Goal: Task Accomplishment & Management: Complete application form

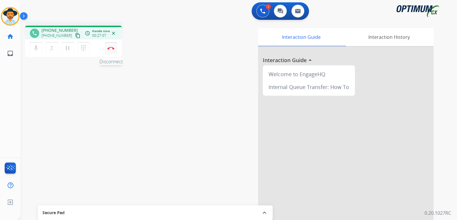
click at [111, 50] on button "Disconnect" at bounding box center [111, 48] width 12 height 12
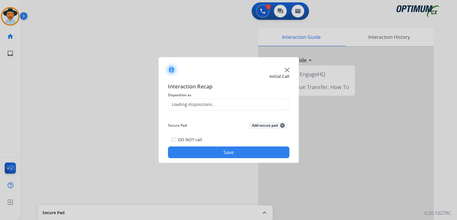
click at [213, 104] on div "Loading dispositions..." at bounding box center [191, 105] width 47 height 6
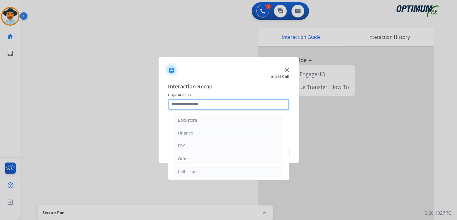
click at [211, 107] on input "text" at bounding box center [228, 105] width 121 height 12
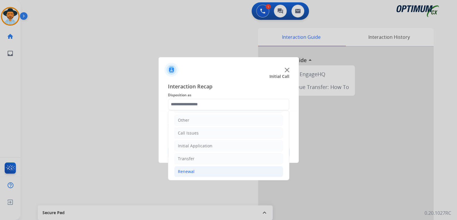
click at [193, 173] on li "Renewal" at bounding box center [228, 171] width 109 height 11
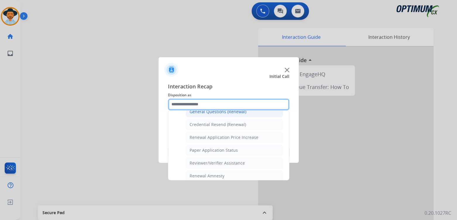
scroll to position [0, 0]
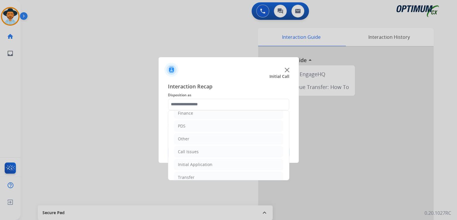
type input "**********"
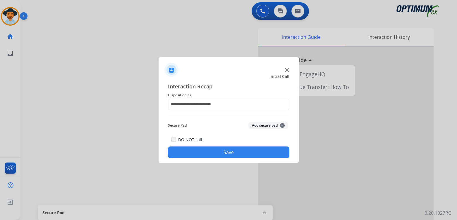
click at [237, 152] on button "Save" at bounding box center [228, 153] width 121 height 12
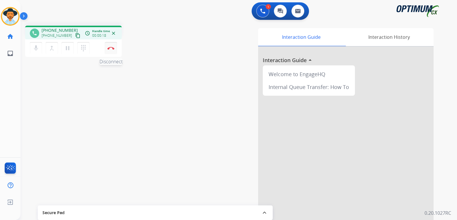
click at [112, 48] on img at bounding box center [110, 48] width 7 height 3
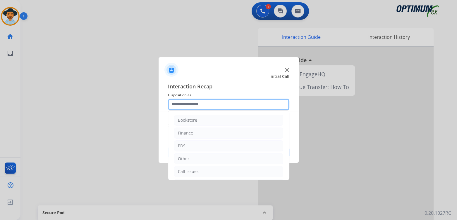
click at [209, 108] on input "text" at bounding box center [228, 105] width 121 height 12
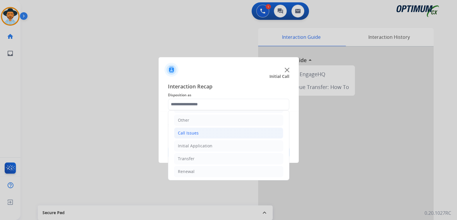
click at [200, 131] on li "Call Issues" at bounding box center [228, 133] width 109 height 11
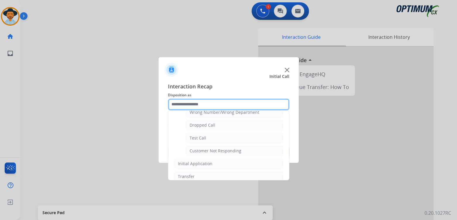
scroll to position [102, 0]
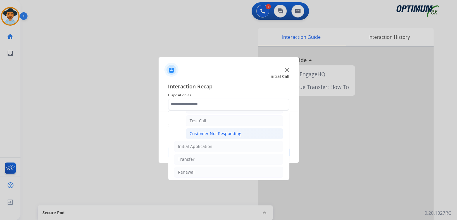
click at [229, 131] on div "Customer Not Responding" at bounding box center [215, 134] width 52 height 6
type input "**********"
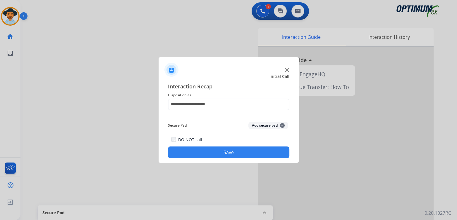
drag, startPoint x: 239, startPoint y: 149, endPoint x: 239, endPoint y: 154, distance: 5.0
click at [239, 154] on button "Save" at bounding box center [228, 153] width 121 height 12
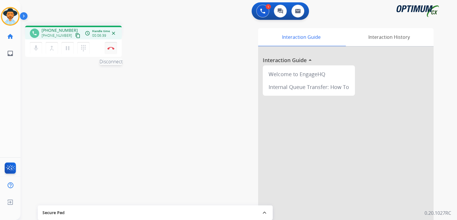
click at [111, 49] on img at bounding box center [110, 48] width 7 height 3
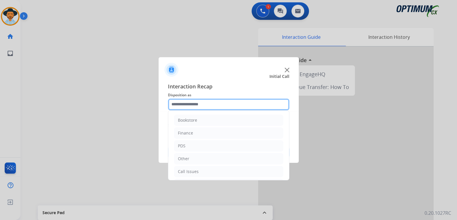
click at [210, 104] on input "text" at bounding box center [228, 105] width 121 height 12
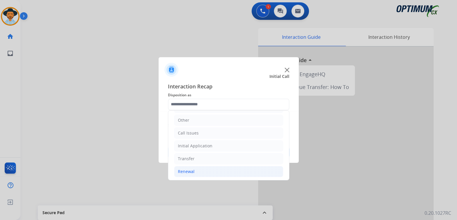
click at [199, 170] on li "Renewal" at bounding box center [228, 171] width 109 height 11
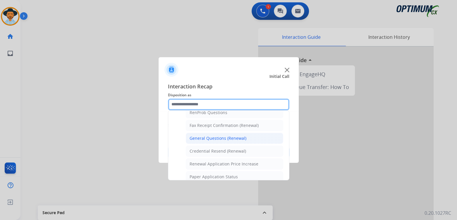
scroll to position [155, 0]
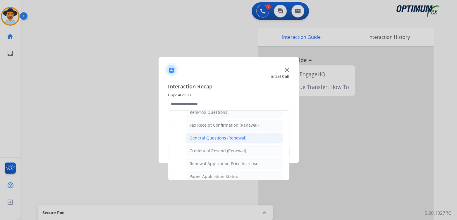
click at [212, 138] on div "General Questions (Renewal)" at bounding box center [217, 138] width 57 height 6
type input "**********"
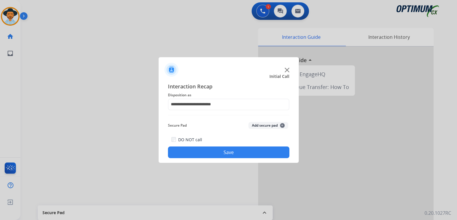
click at [219, 154] on button "Save" at bounding box center [228, 153] width 121 height 12
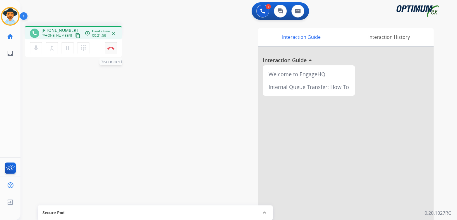
click at [113, 51] on button "Disconnect" at bounding box center [111, 48] width 12 height 12
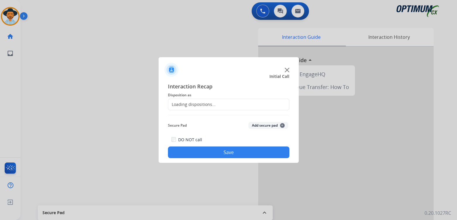
click at [205, 108] on div "Loading dispositions..." at bounding box center [228, 105] width 121 height 12
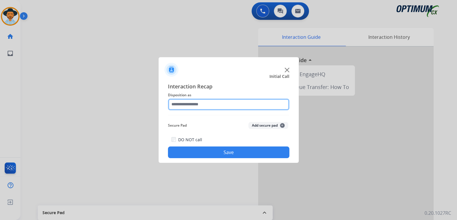
click at [203, 106] on input "text" at bounding box center [228, 105] width 121 height 12
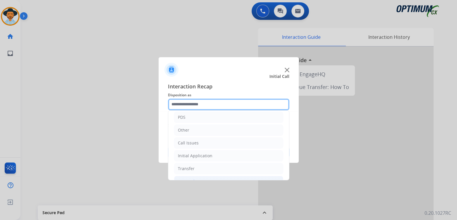
scroll to position [39, 0]
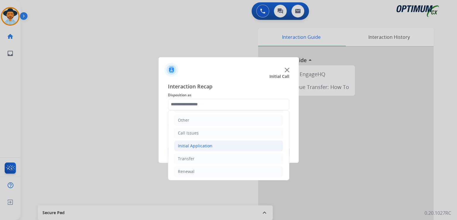
click at [201, 147] on div "Initial Application" at bounding box center [195, 146] width 34 height 6
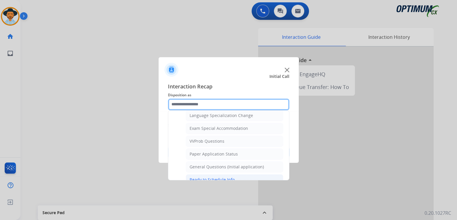
scroll to position [292, 0]
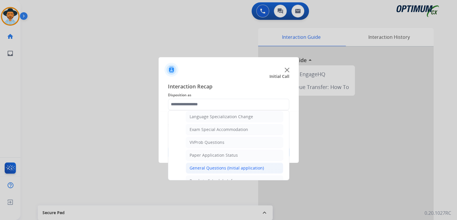
click at [205, 166] on div "General Questions (Initial application)" at bounding box center [226, 168] width 74 height 6
type input "**********"
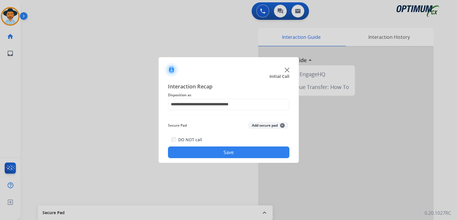
click at [238, 154] on button "Save" at bounding box center [228, 153] width 121 height 12
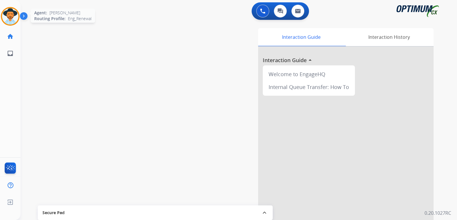
click at [11, 18] on img at bounding box center [10, 16] width 16 height 16
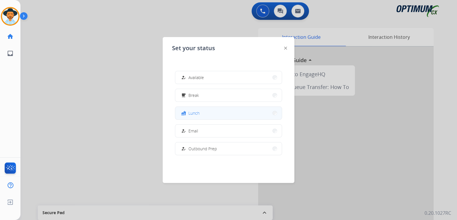
click at [202, 114] on button "fastfood Lunch" at bounding box center [228, 113] width 106 height 13
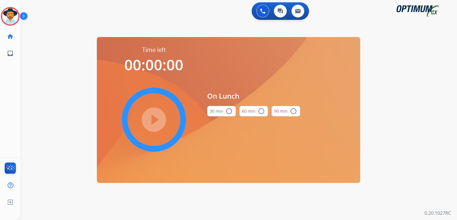
drag, startPoint x: 226, startPoint y: 111, endPoint x: 230, endPoint y: 112, distance: 3.6
click at [227, 111] on mat-icon "radio_button_unchecked" at bounding box center [228, 111] width 7 height 7
click at [151, 116] on mat-icon "play_circle_filled" at bounding box center [153, 119] width 7 height 7
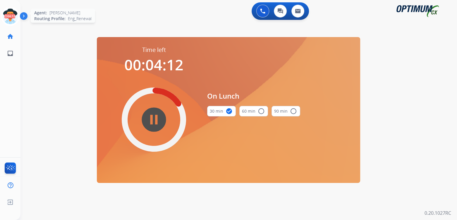
click at [11, 14] on icon at bounding box center [10, 16] width 19 height 19
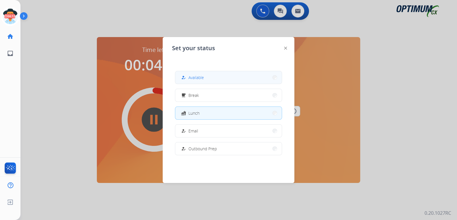
click at [213, 76] on button "how_to_reg Available" at bounding box center [228, 77] width 106 height 13
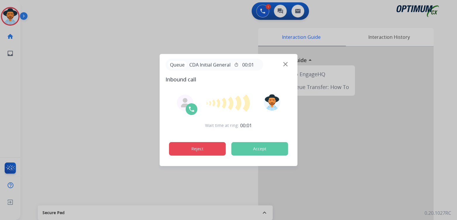
click at [189, 147] on button "Reject" at bounding box center [197, 148] width 57 height 13
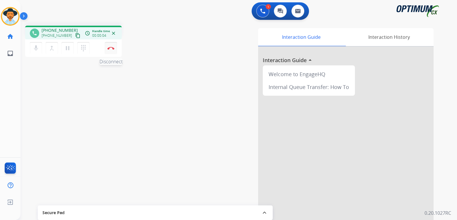
click at [110, 47] on img at bounding box center [110, 48] width 7 height 3
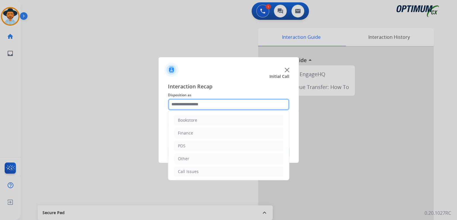
click at [207, 104] on input "text" at bounding box center [228, 105] width 121 height 12
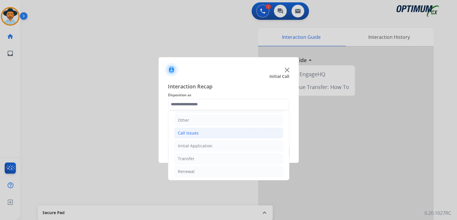
click at [205, 133] on li "Call Issues" at bounding box center [228, 133] width 109 height 11
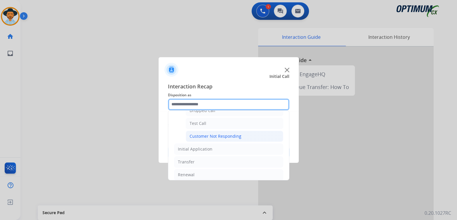
scroll to position [102, 0]
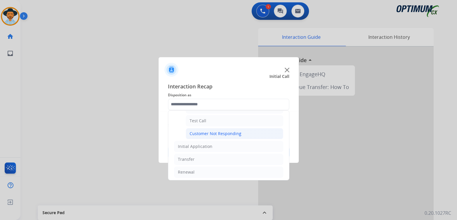
click at [224, 133] on div "Customer Not Responding" at bounding box center [215, 134] width 52 height 6
type input "**********"
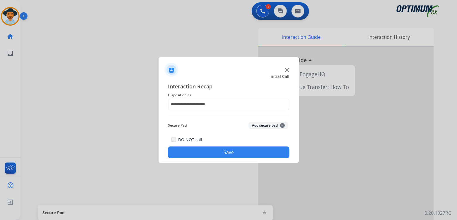
click at [235, 151] on button "Save" at bounding box center [228, 153] width 121 height 12
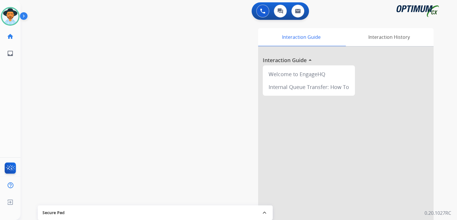
scroll to position [0, 0]
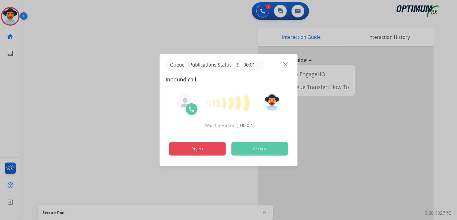
click at [219, 146] on button "Reject" at bounding box center [197, 148] width 57 height 13
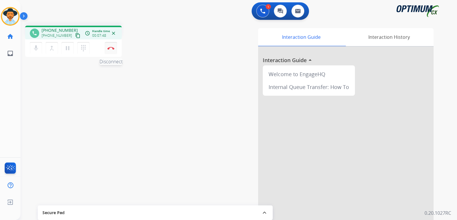
click at [113, 47] on img at bounding box center [110, 48] width 7 height 3
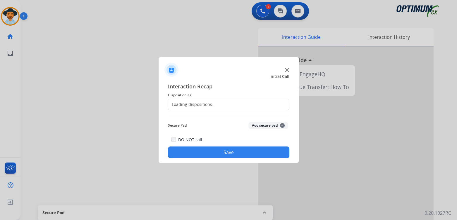
click at [193, 104] on div "Loading dispositions..." at bounding box center [191, 105] width 47 height 6
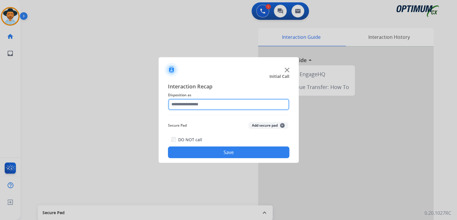
click at [194, 105] on input "text" at bounding box center [228, 105] width 121 height 12
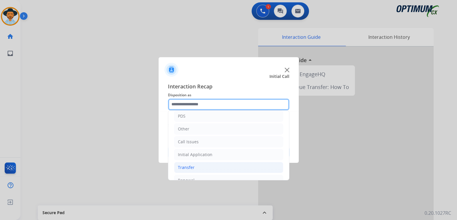
scroll to position [39, 0]
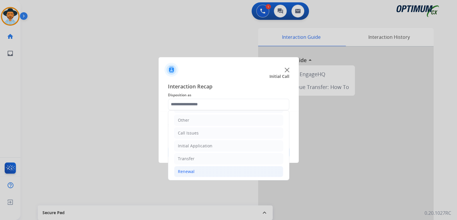
click at [186, 173] on div "Renewal" at bounding box center [186, 172] width 17 height 6
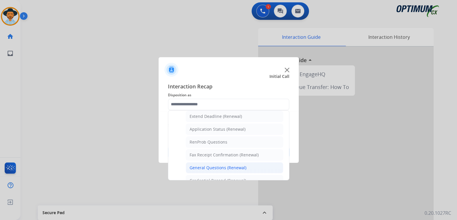
scroll to position [126, 0]
click at [213, 168] on div "General Questions (Renewal)" at bounding box center [217, 168] width 57 height 6
type input "**********"
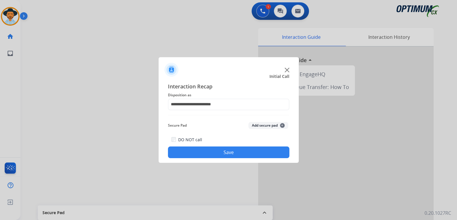
click at [221, 150] on button "Save" at bounding box center [228, 153] width 121 height 12
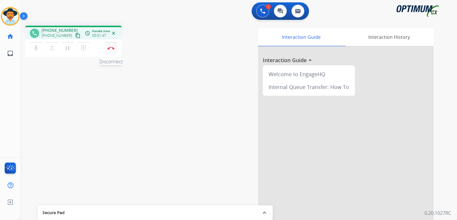
click at [110, 48] on img at bounding box center [110, 48] width 7 height 3
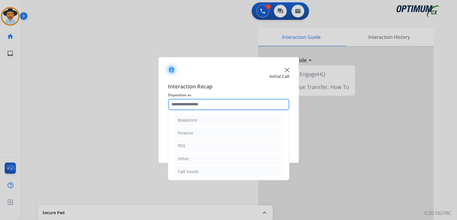
click at [217, 107] on input "text" at bounding box center [228, 105] width 121 height 12
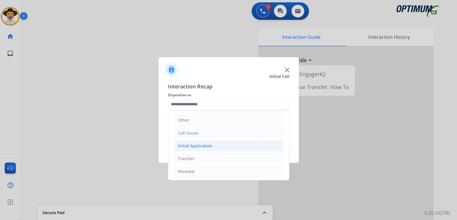
click at [195, 145] on div "Initial Application" at bounding box center [195, 146] width 34 height 6
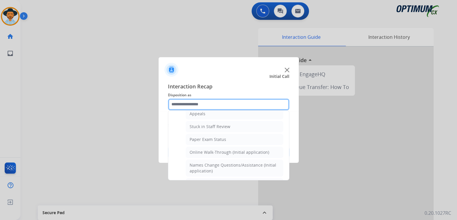
scroll to position [96, 0]
click at [194, 105] on input "text" at bounding box center [228, 105] width 121 height 12
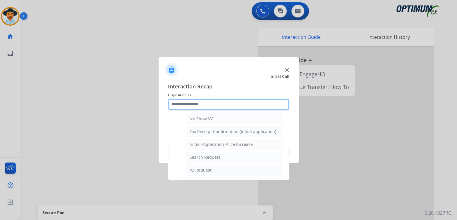
scroll to position [175, 0]
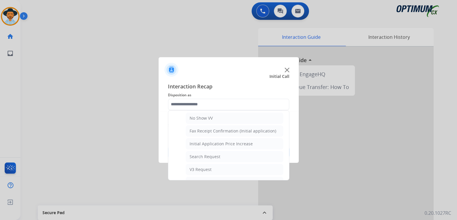
click at [46, 72] on div at bounding box center [228, 110] width 457 height 220
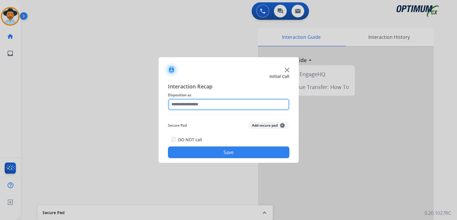
click at [200, 106] on input "text" at bounding box center [228, 105] width 121 height 12
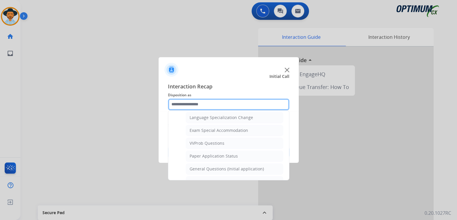
scroll to position [292, 0]
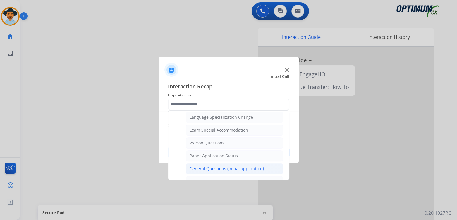
click at [227, 166] on div "General Questions (Initial application)" at bounding box center [226, 169] width 74 height 6
type input "**********"
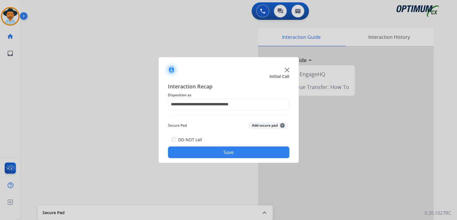
click at [250, 156] on button "Save" at bounding box center [228, 153] width 121 height 12
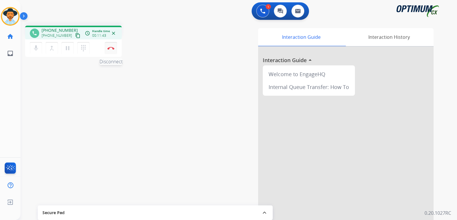
click at [113, 49] on img at bounding box center [110, 48] width 7 height 3
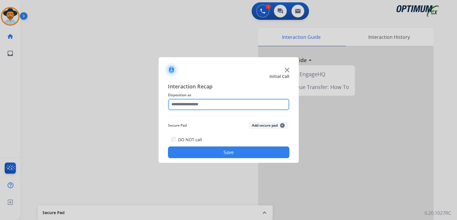
click at [204, 108] on input "text" at bounding box center [228, 105] width 121 height 12
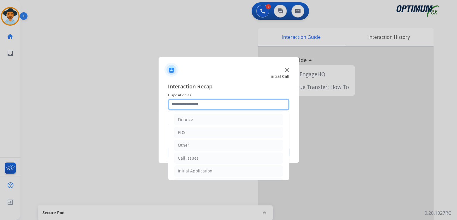
scroll to position [39, 0]
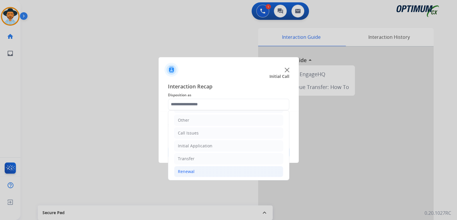
click at [199, 173] on li "Renewal" at bounding box center [228, 171] width 109 height 11
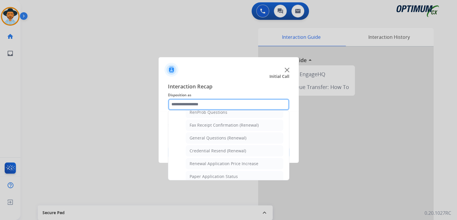
scroll to position [155, 0]
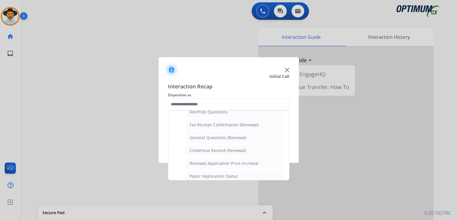
click at [208, 135] on div "General Questions (Renewal)" at bounding box center [217, 138] width 57 height 6
type input "**********"
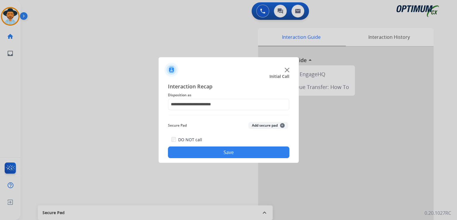
click at [262, 151] on button "Save" at bounding box center [228, 153] width 121 height 12
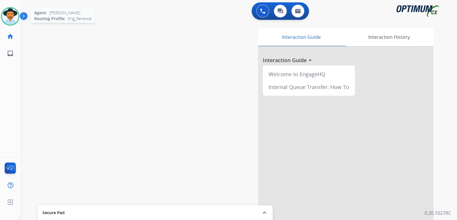
click at [14, 18] on img at bounding box center [10, 16] width 16 height 16
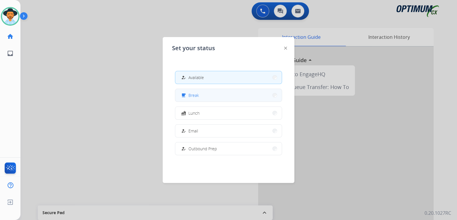
click at [200, 99] on button "free_breakfast Break" at bounding box center [228, 95] width 106 height 13
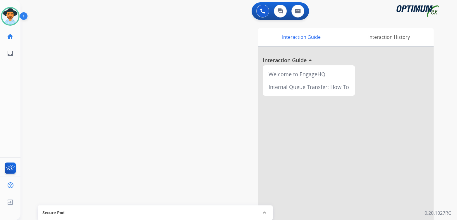
scroll to position [0, 0]
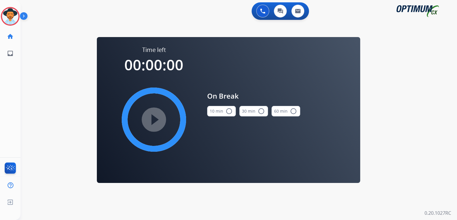
click at [229, 110] on mat-icon "radio_button_unchecked" at bounding box center [228, 111] width 7 height 7
click at [152, 119] on mat-icon "play_circle_filled" at bounding box center [153, 119] width 7 height 7
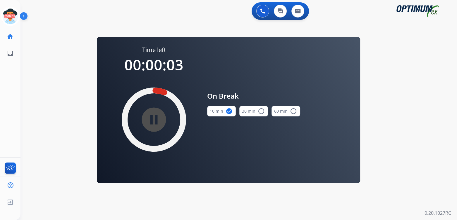
drag, startPoint x: 15, startPoint y: 13, endPoint x: 31, endPoint y: 18, distance: 16.5
click at [15, 13] on icon at bounding box center [10, 16] width 19 height 19
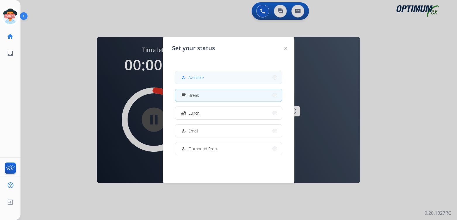
click at [202, 79] on span "Available" at bounding box center [195, 78] width 15 height 6
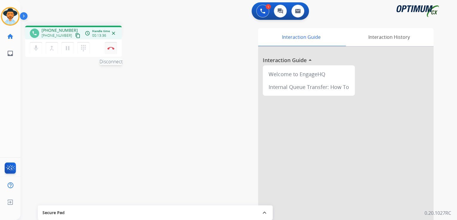
click at [112, 47] on img at bounding box center [110, 48] width 7 height 3
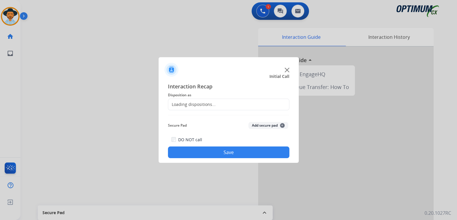
click at [197, 103] on div "Loading dispositions..." at bounding box center [191, 105] width 47 height 6
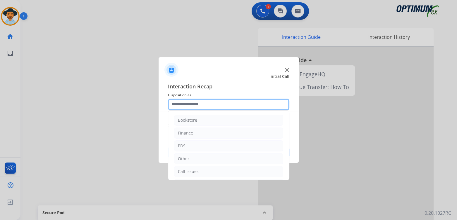
click at [203, 103] on input "text" at bounding box center [228, 105] width 121 height 12
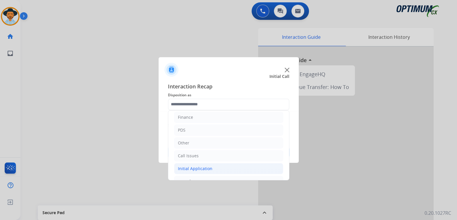
click at [194, 169] on div "Initial Application" at bounding box center [195, 169] width 34 height 6
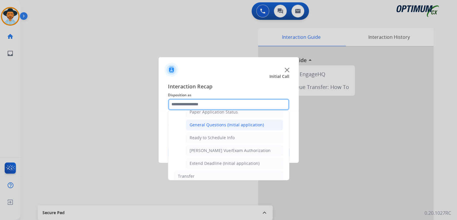
scroll to position [336, 0]
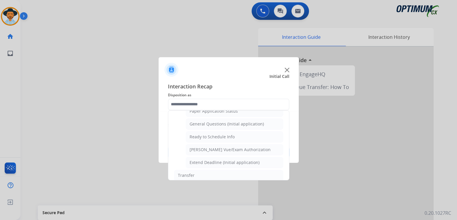
drag, startPoint x: 207, startPoint y: 120, endPoint x: 216, endPoint y: 116, distance: 9.4
click at [210, 121] on div "General Questions (Initial application)" at bounding box center [226, 124] width 74 height 6
type input "**********"
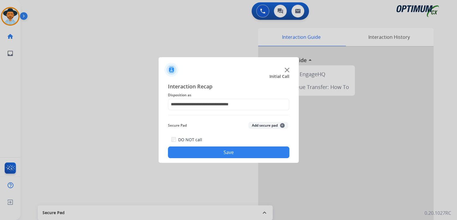
drag, startPoint x: 236, startPoint y: 153, endPoint x: 317, endPoint y: 153, distance: 80.7
click at [236, 153] on button "Save" at bounding box center [228, 153] width 121 height 12
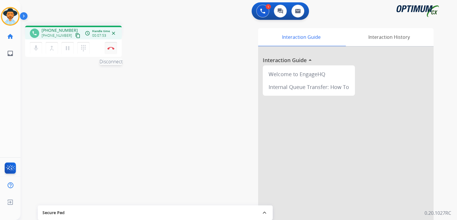
click at [110, 47] on img at bounding box center [110, 48] width 7 height 3
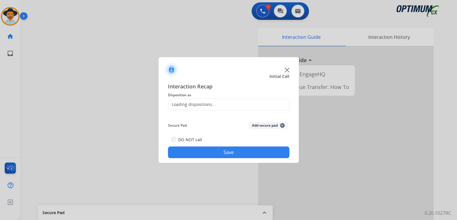
click at [210, 104] on div "Loading dispositions..." at bounding box center [191, 105] width 47 height 6
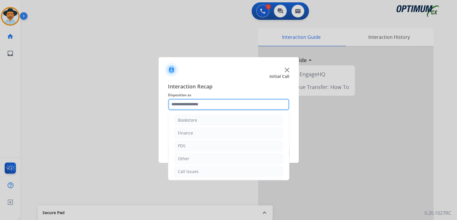
click at [204, 106] on input "text" at bounding box center [228, 105] width 121 height 12
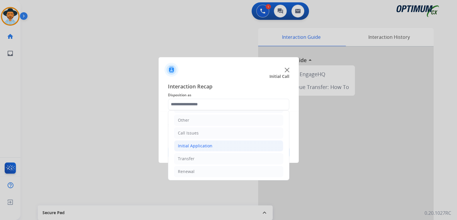
click at [205, 146] on div "Initial Application" at bounding box center [195, 146] width 34 height 6
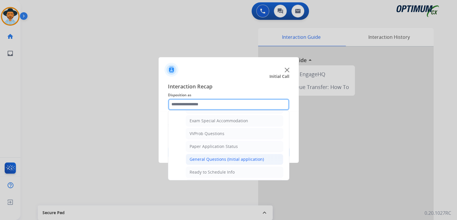
scroll to position [301, 0]
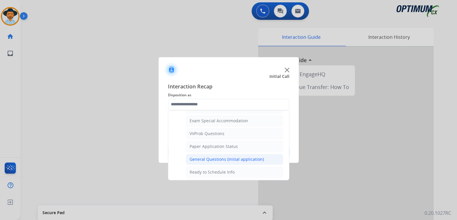
click at [211, 157] on div "General Questions (Initial application)" at bounding box center [226, 160] width 74 height 6
type input "**********"
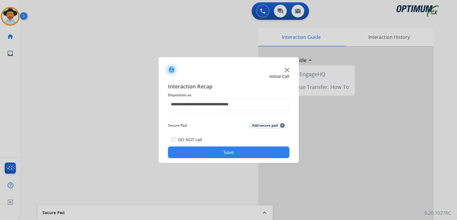
click at [236, 153] on button "Save" at bounding box center [228, 153] width 121 height 12
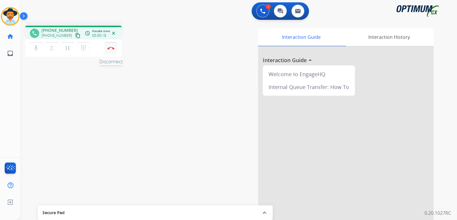
click at [114, 51] on button "Disconnect" at bounding box center [111, 48] width 12 height 12
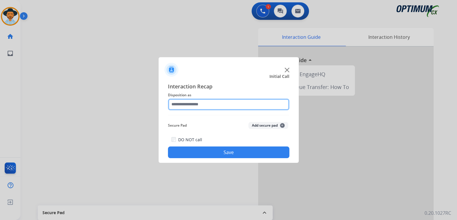
click at [213, 106] on input "text" at bounding box center [228, 105] width 121 height 12
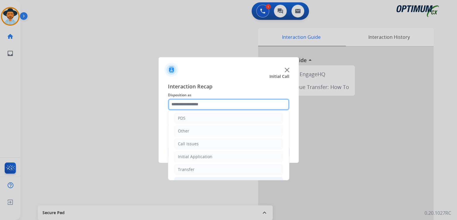
scroll to position [39, 0]
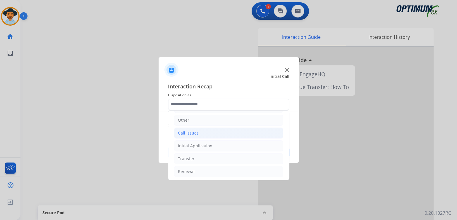
click at [202, 134] on li "Call Issues" at bounding box center [228, 133] width 109 height 11
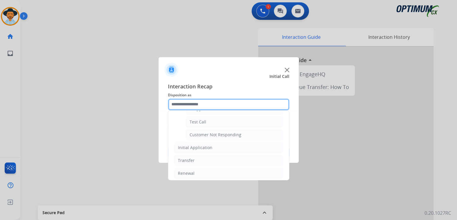
scroll to position [102, 0]
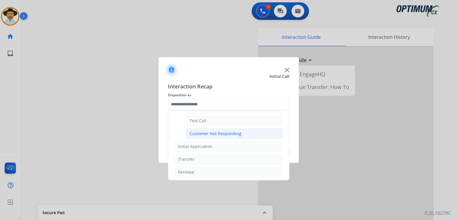
click at [218, 133] on div "Customer Not Responding" at bounding box center [215, 134] width 52 height 6
type input "**********"
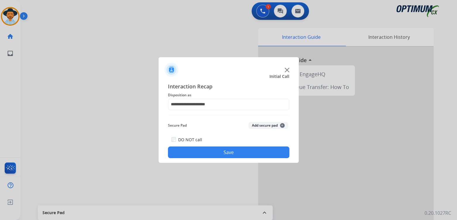
click at [234, 153] on button "Save" at bounding box center [228, 153] width 121 height 12
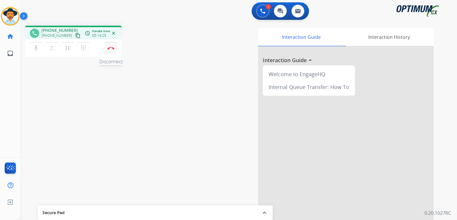
click at [111, 48] on img at bounding box center [110, 48] width 7 height 3
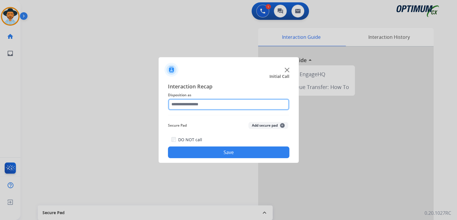
click at [201, 103] on input "text" at bounding box center [228, 105] width 121 height 12
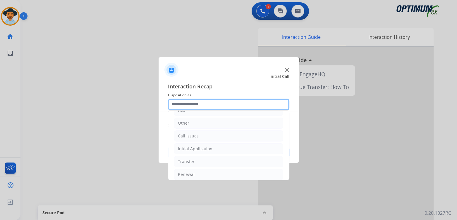
scroll to position [39, 0]
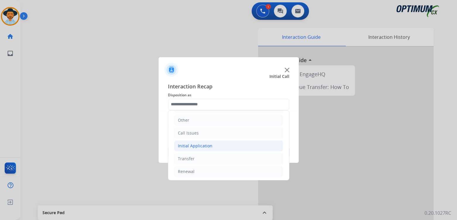
click at [205, 145] on div "Initial Application" at bounding box center [195, 146] width 34 height 6
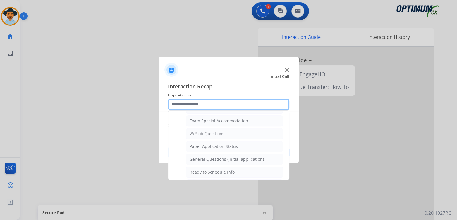
scroll to position [301, 0]
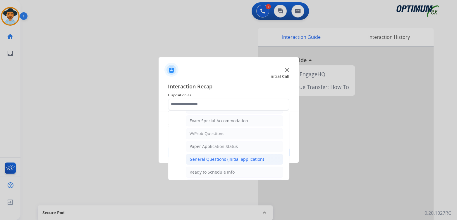
click at [211, 157] on div "General Questions (Initial application)" at bounding box center [226, 160] width 74 height 6
type input "**********"
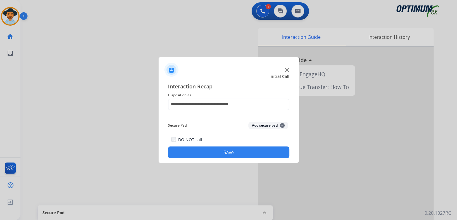
click at [245, 152] on button "Save" at bounding box center [228, 153] width 121 height 12
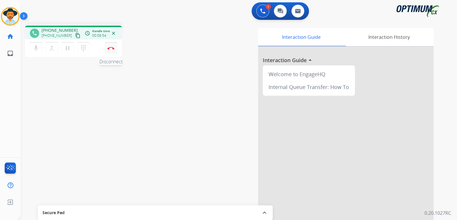
click at [112, 48] on img at bounding box center [110, 48] width 7 height 3
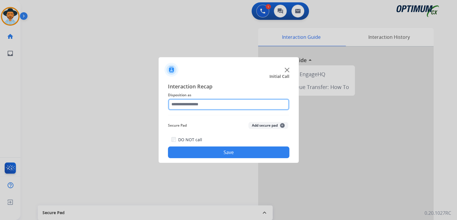
click at [201, 103] on input "text" at bounding box center [228, 105] width 121 height 12
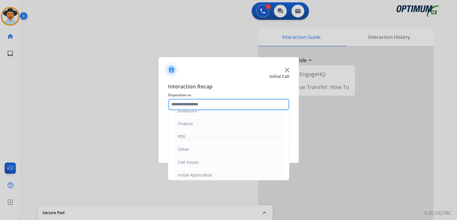
scroll to position [39, 0]
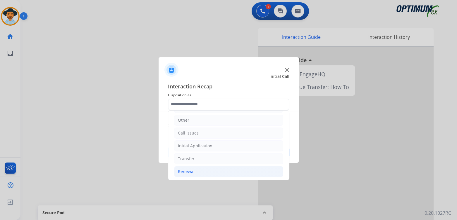
click at [192, 171] on div "Renewal" at bounding box center [186, 172] width 17 height 6
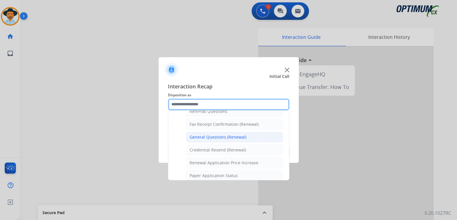
scroll to position [156, 0]
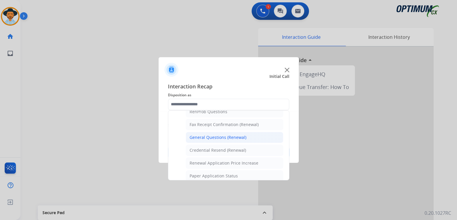
click at [218, 136] on div "General Questions (Renewal)" at bounding box center [217, 138] width 57 height 6
type input "**********"
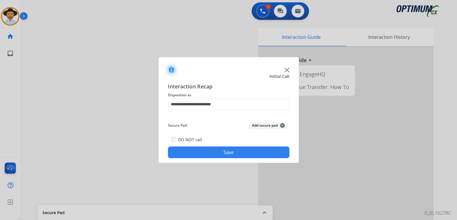
drag, startPoint x: 245, startPoint y: 150, endPoint x: 248, endPoint y: 152, distance: 3.1
click at [248, 152] on button "Save" at bounding box center [228, 153] width 121 height 12
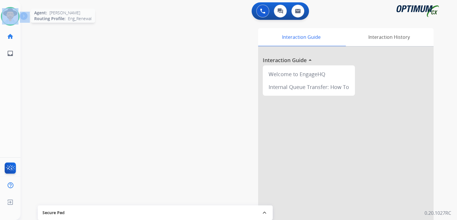
drag, startPoint x: 20, startPoint y: 16, endPoint x: 14, endPoint y: 16, distance: 6.4
click at [19, 16] on div at bounding box center [10, 16] width 19 height 19
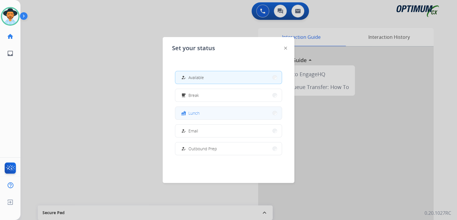
click at [212, 117] on button "fastfood Lunch" at bounding box center [228, 113] width 106 height 13
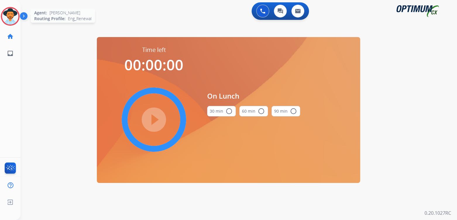
click at [15, 12] on img at bounding box center [10, 16] width 16 height 16
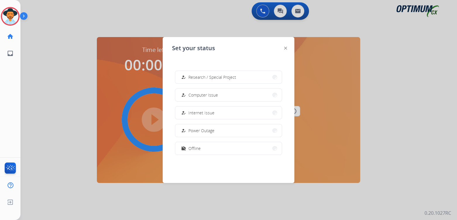
scroll to position [146, 0]
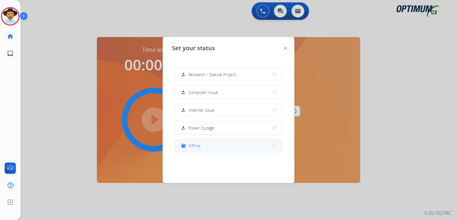
click at [191, 148] on span "Offline" at bounding box center [194, 146] width 12 height 6
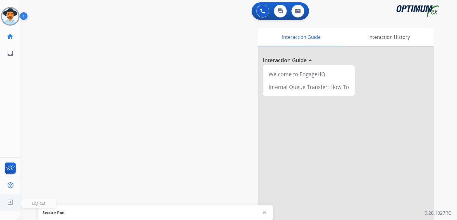
click at [10, 208] on li "Log out Log out" at bounding box center [10, 202] width 11 height 11
click at [38, 202] on span "Log out" at bounding box center [39, 204] width 14 height 6
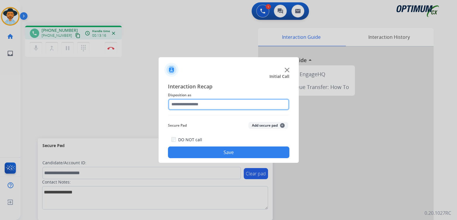
click at [200, 105] on input "text" at bounding box center [228, 105] width 121 height 12
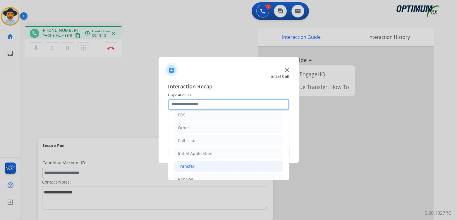
scroll to position [39, 0]
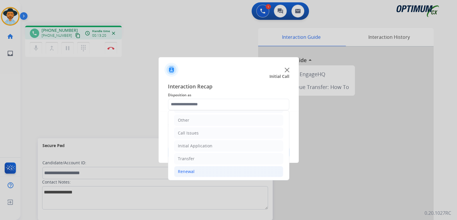
click at [199, 171] on li "Renewal" at bounding box center [228, 171] width 109 height 11
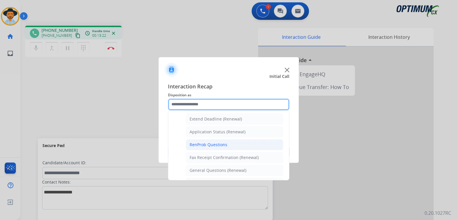
scroll to position [123, 0]
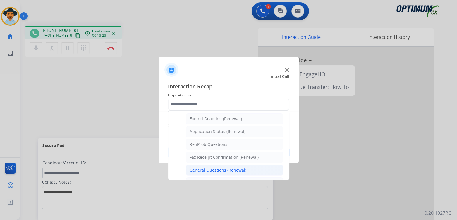
click at [214, 166] on li "General Questions (Renewal)" at bounding box center [234, 170] width 97 height 11
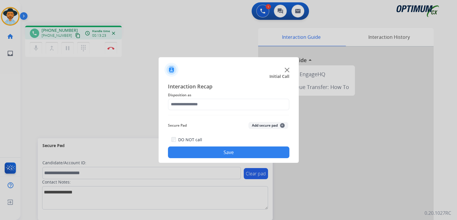
type input "**********"
click at [231, 150] on button "Save" at bounding box center [228, 153] width 121 height 12
drag, startPoint x: 212, startPoint y: 160, endPoint x: 211, endPoint y: 155, distance: 5.0
click at [212, 158] on div "**********" at bounding box center [228, 121] width 140 height 86
click at [211, 155] on button "Save" at bounding box center [228, 153] width 121 height 12
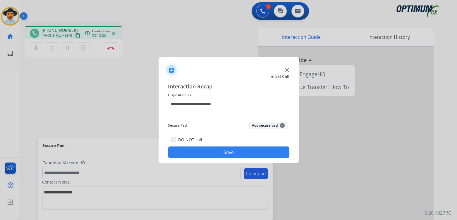
click at [108, 51] on div at bounding box center [228, 110] width 457 height 220
click at [282, 70] on div at bounding box center [228, 67] width 140 height 20
click at [287, 68] on img at bounding box center [286, 70] width 5 height 5
click at [235, 151] on button "Save" at bounding box center [228, 153] width 121 height 12
click at [118, 62] on div at bounding box center [228, 110] width 457 height 220
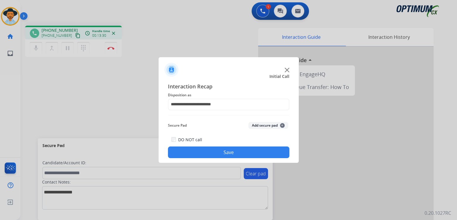
click at [284, 69] on img at bounding box center [286, 70] width 5 height 5
click at [239, 197] on div at bounding box center [228, 110] width 457 height 220
drag, startPoint x: 123, startPoint y: 74, endPoint x: 115, endPoint y: 67, distance: 10.1
click at [118, 69] on div at bounding box center [228, 110] width 457 height 220
